Goal: Download file/media

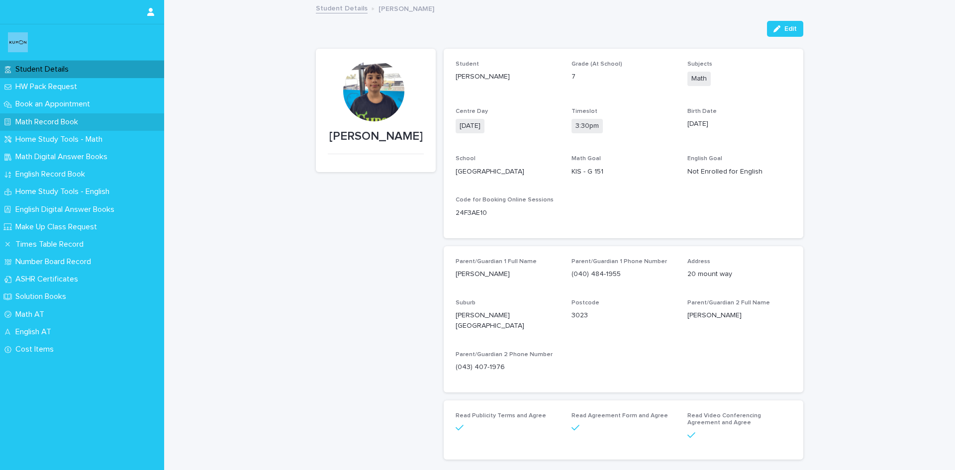
click at [46, 122] on p "Math Record Book" at bounding box center [48, 121] width 75 height 9
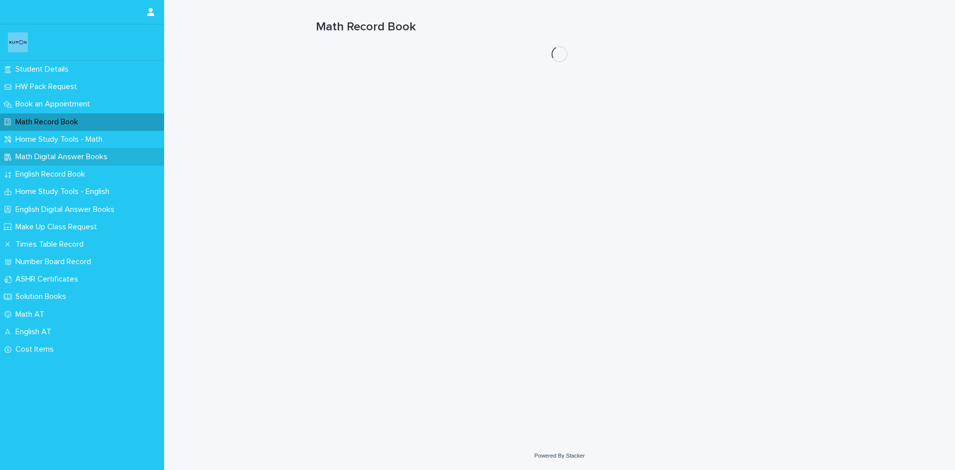
click at [53, 156] on p "Math Digital Answer Books" at bounding box center [63, 156] width 104 height 9
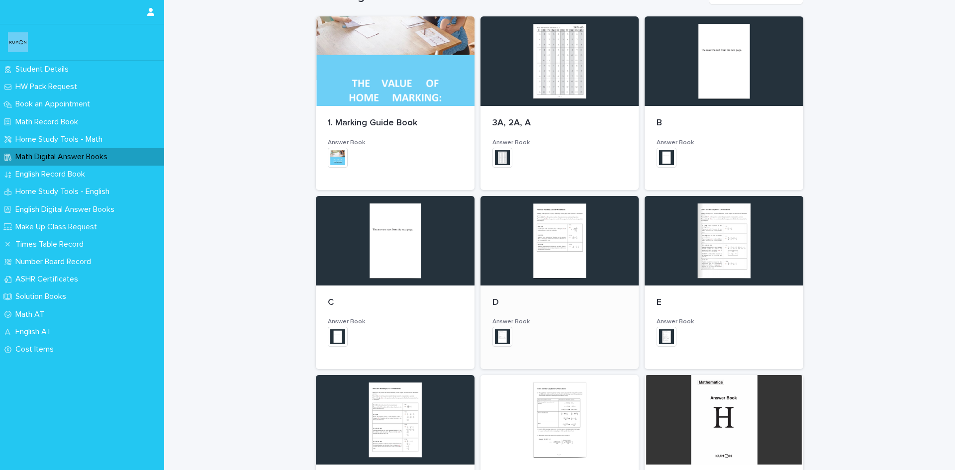
scroll to position [131, 0]
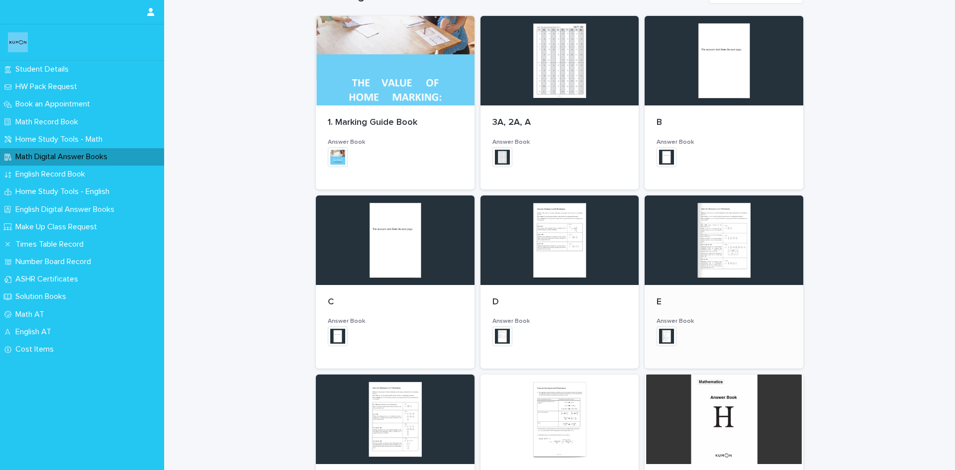
drag, startPoint x: 552, startPoint y: 408, endPoint x: 720, endPoint y: 303, distance: 197.8
click at [720, 303] on p "E" at bounding box center [724, 302] width 135 height 11
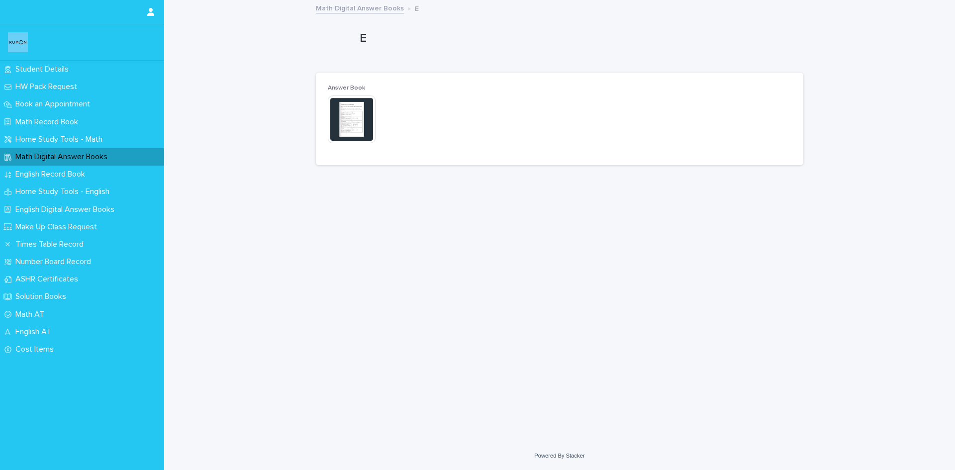
click at [322, 101] on div "Answer Book This file cannot be opened Download File" at bounding box center [560, 119] width 488 height 93
click at [337, 114] on img at bounding box center [352, 120] width 48 height 48
